Goal: Transaction & Acquisition: Subscribe to service/newsletter

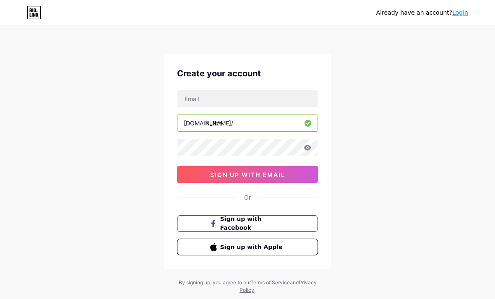
click at [291, 224] on button "Sign up with Facebook" at bounding box center [247, 223] width 141 height 17
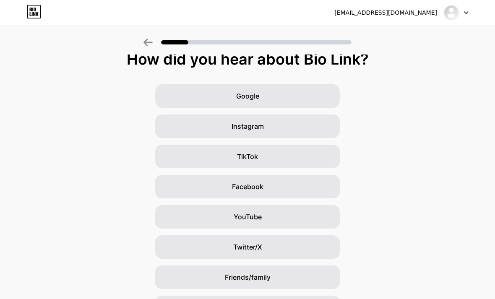
scroll to position [36, 0]
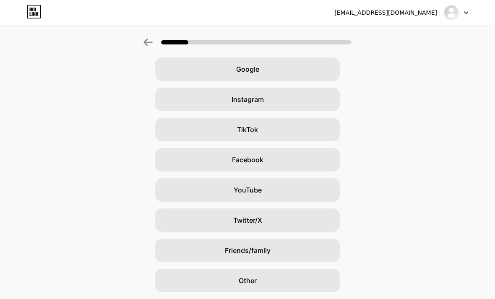
click at [305, 275] on div "Other" at bounding box center [247, 280] width 184 height 23
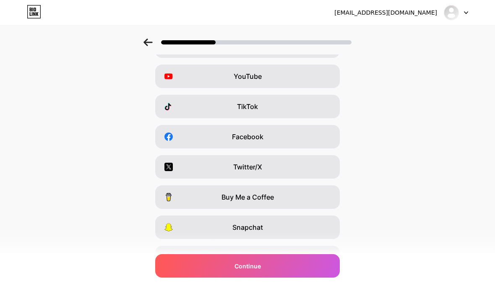
scroll to position [78, 0]
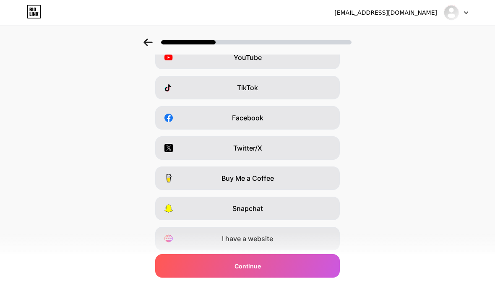
click at [323, 237] on div "I have a website" at bounding box center [247, 238] width 184 height 23
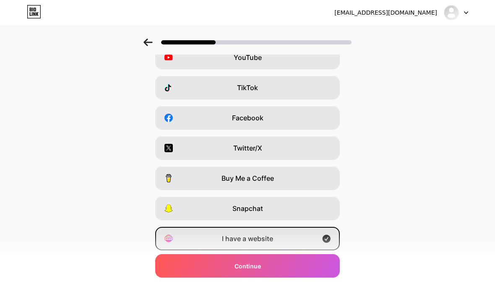
click at [326, 277] on div "Continue" at bounding box center [247, 265] width 184 height 23
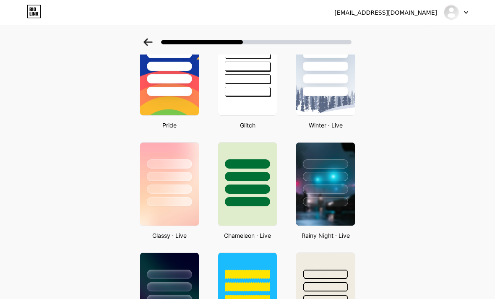
scroll to position [174, 0]
click at [340, 80] on div at bounding box center [325, 78] width 45 height 9
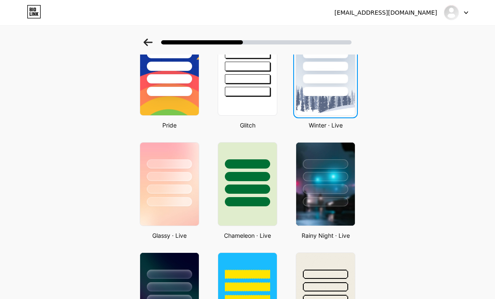
scroll to position [0, 0]
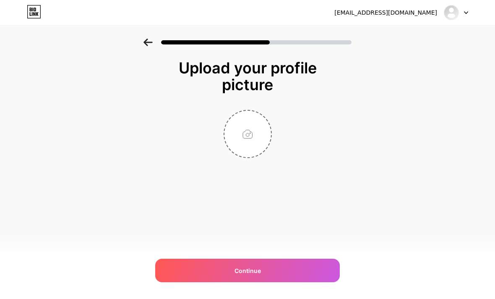
click at [253, 130] on input "file" at bounding box center [247, 134] width 47 height 47
type input "C:\fakepath\IMG_8880.jpeg"
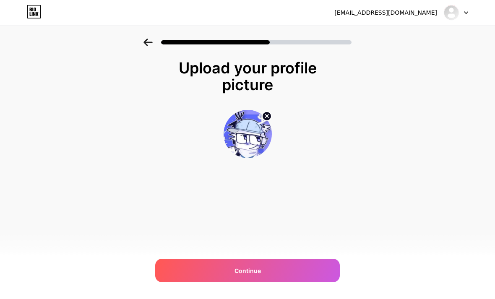
click at [293, 282] on div "Continue" at bounding box center [247, 270] width 184 height 23
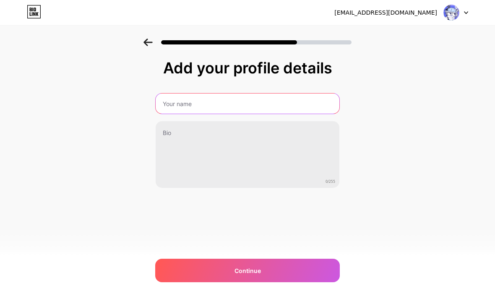
click at [177, 104] on input "text" at bounding box center [247, 103] width 184 height 20
type input "Fluflze"
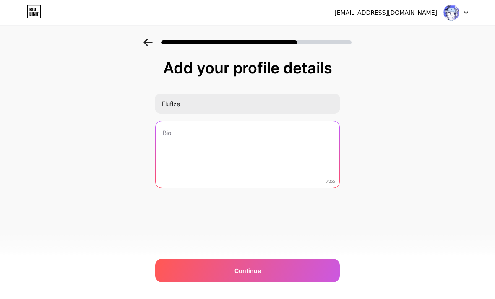
click at [166, 132] on textarea at bounding box center [247, 154] width 184 height 67
type textarea "Hi!"
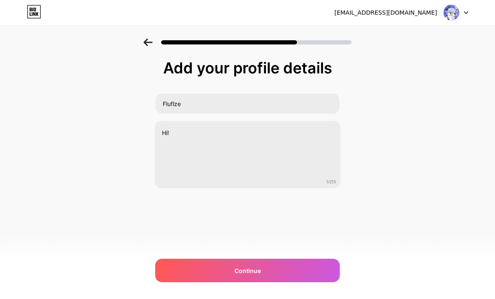
click at [176, 282] on div "Continue" at bounding box center [247, 270] width 184 height 23
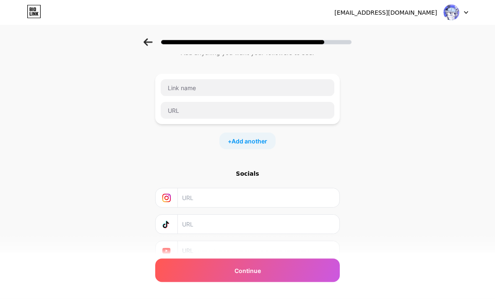
scroll to position [41, 0]
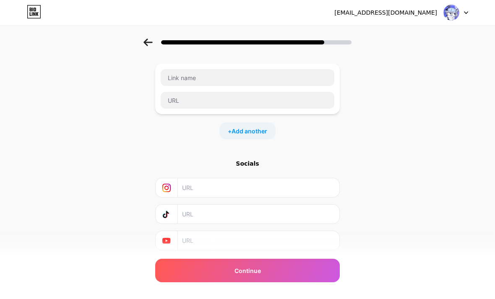
click at [175, 282] on div "Continue" at bounding box center [247, 270] width 184 height 23
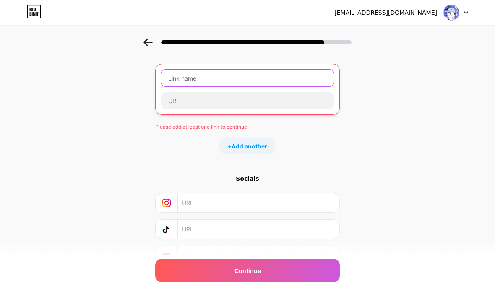
click at [312, 80] on input "text" at bounding box center [247, 78] width 173 height 17
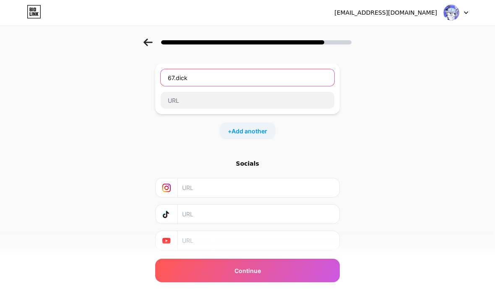
type input "67.dick"
click at [317, 97] on input "text" at bounding box center [248, 100] width 174 height 17
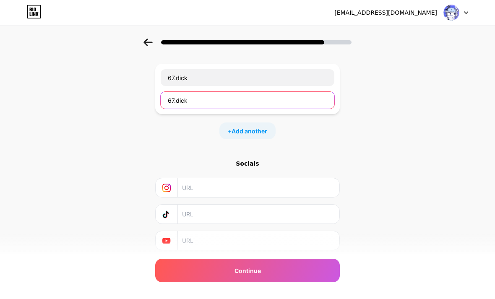
type input "67.dick"
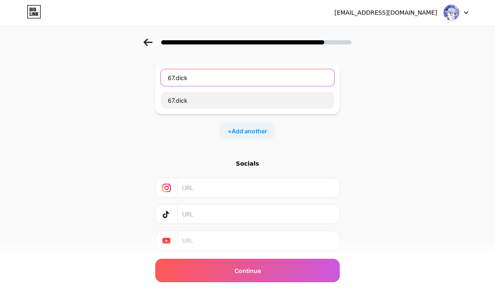
click at [319, 71] on input "67.dick" at bounding box center [248, 77] width 174 height 17
click at [173, 74] on input ".dick" at bounding box center [248, 77] width 174 height 17
click at [172, 82] on input "dick" at bounding box center [248, 77] width 174 height 17
click at [171, 80] on input "dic" at bounding box center [248, 77] width 174 height 17
click at [177, 85] on input "dic" at bounding box center [248, 77] width 174 height 17
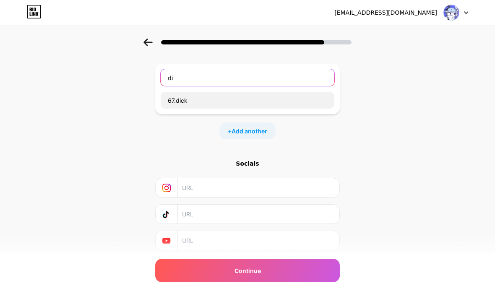
type input "d"
click at [307, 282] on div "Continue" at bounding box center [247, 270] width 184 height 23
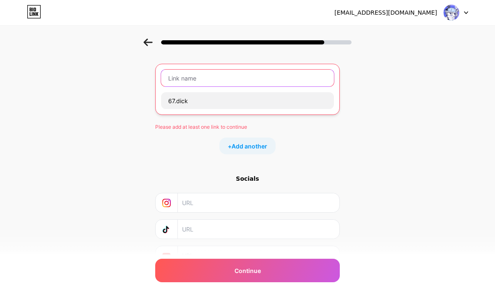
click at [174, 84] on input "text" at bounding box center [247, 78] width 173 height 17
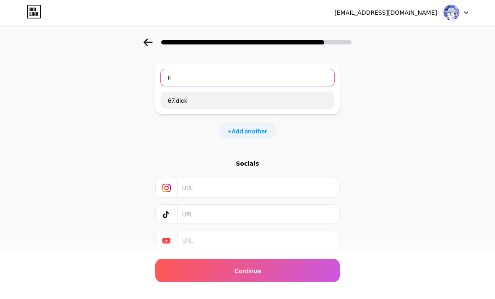
type input "E"
click at [308, 282] on div "Continue" at bounding box center [247, 270] width 184 height 23
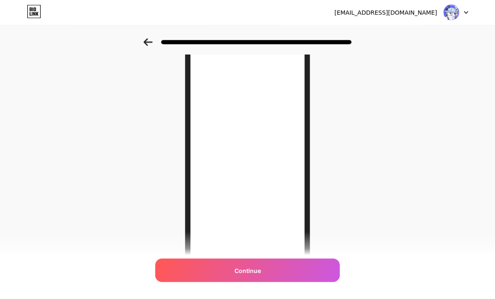
scroll to position [49, 0]
click at [313, 282] on div "Continue" at bounding box center [247, 270] width 184 height 23
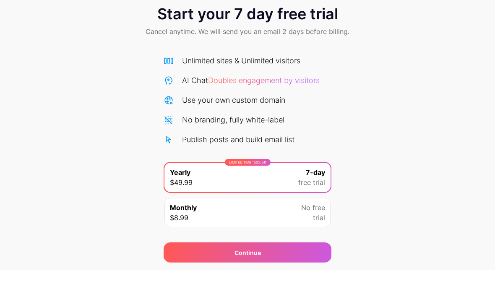
scroll to position [12, 0]
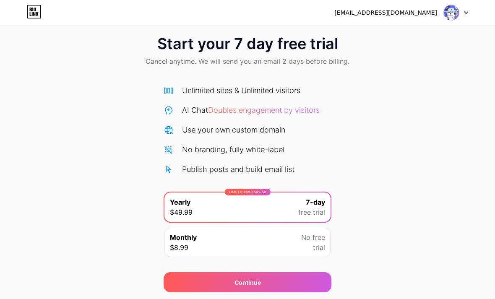
click at [316, 236] on span "No free" at bounding box center [313, 237] width 24 height 10
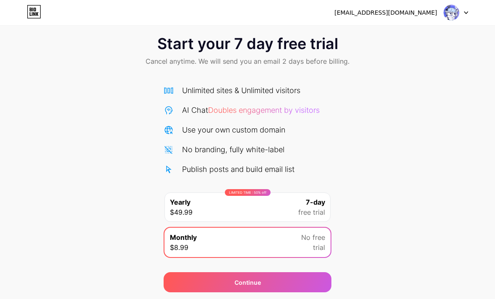
scroll to position [0, 0]
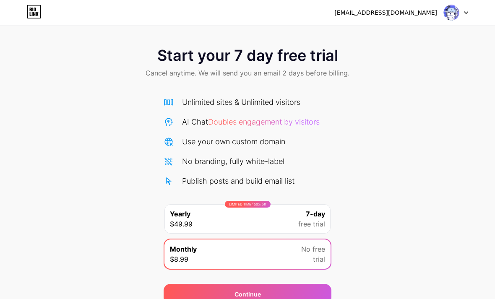
click at [28, 7] on icon at bounding box center [34, 11] width 14 height 13
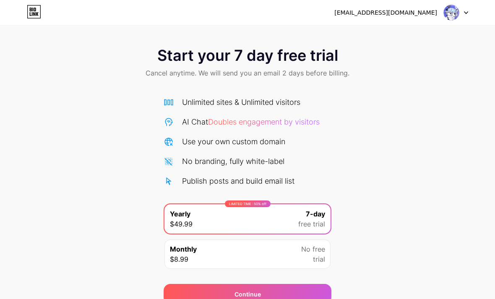
click at [453, 15] on img at bounding box center [451, 13] width 16 height 16
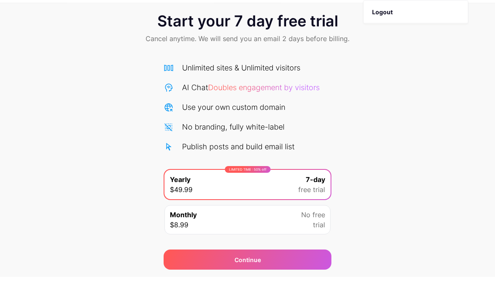
scroll to position [12, 0]
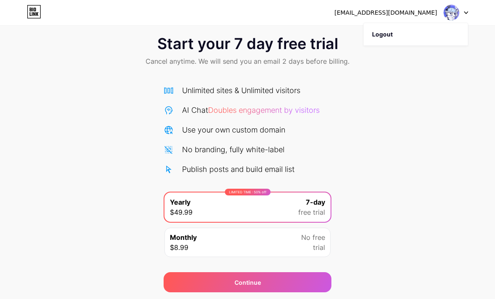
click at [303, 241] on span "No free" at bounding box center [313, 237] width 24 height 10
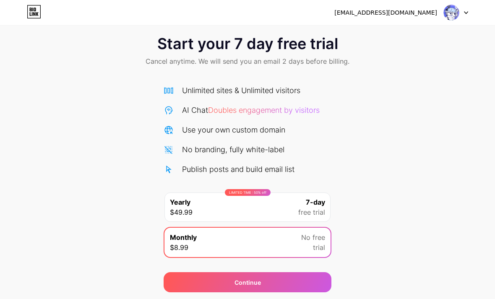
click at [306, 241] on span "No free" at bounding box center [313, 237] width 24 height 10
click at [315, 282] on div "Continue" at bounding box center [247, 282] width 168 height 20
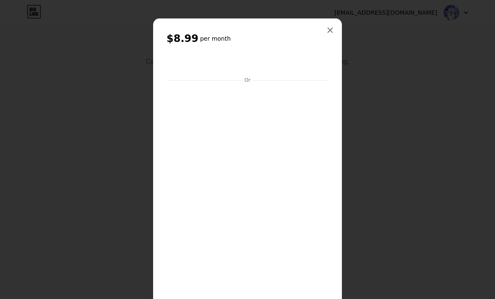
click at [335, 25] on div at bounding box center [329, 30] width 15 height 15
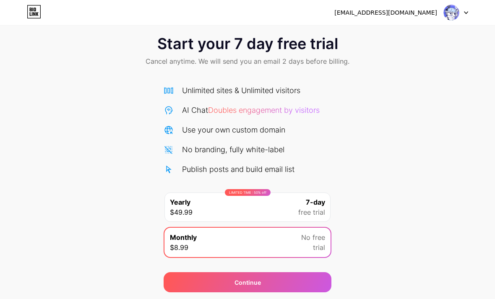
scroll to position [0, 0]
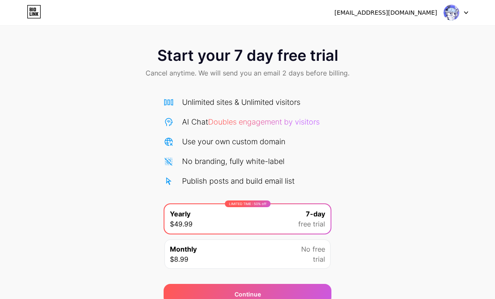
click at [22, 17] on div "[EMAIL_ADDRESS][DOMAIN_NAME] Logout" at bounding box center [247, 12] width 495 height 15
click at [466, 12] on icon at bounding box center [466, 12] width 4 height 3
click at [425, 9] on div "[EMAIL_ADDRESS][DOMAIN_NAME]" at bounding box center [385, 12] width 103 height 9
click at [428, 12] on div "[EMAIL_ADDRESS][DOMAIN_NAME]" at bounding box center [385, 12] width 103 height 9
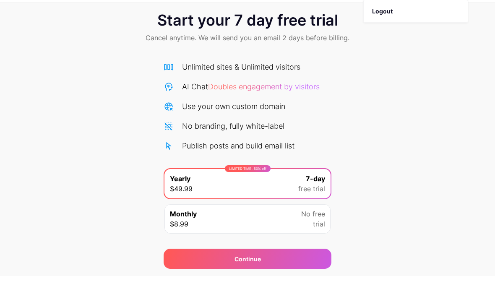
scroll to position [12, 0]
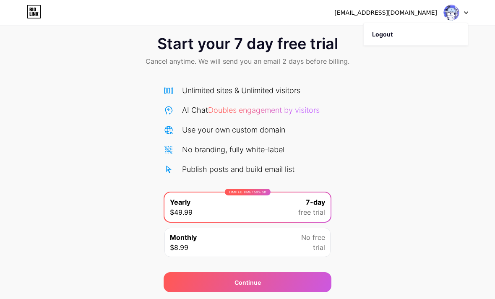
click at [473, 298] on div "[EMAIL_ADDRESS][DOMAIN_NAME] Logout Link Copied Start your 7 day free trial Can…" at bounding box center [247, 156] width 495 height 337
click at [31, 37] on div "Start your 7 day free trial Cancel anytime. We will send you an email 2 days be…" at bounding box center [247, 51] width 495 height 49
click at [318, 213] on span "free trial" at bounding box center [311, 212] width 27 height 10
click at [312, 275] on div "Continue" at bounding box center [247, 282] width 168 height 20
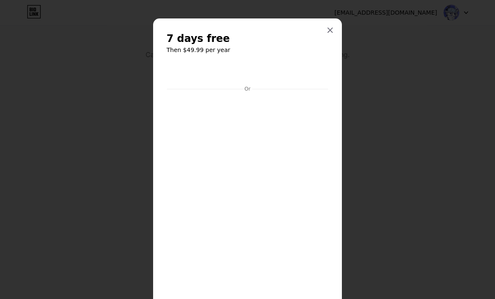
scroll to position [0, 0]
